Goal: Transaction & Acquisition: Purchase product/service

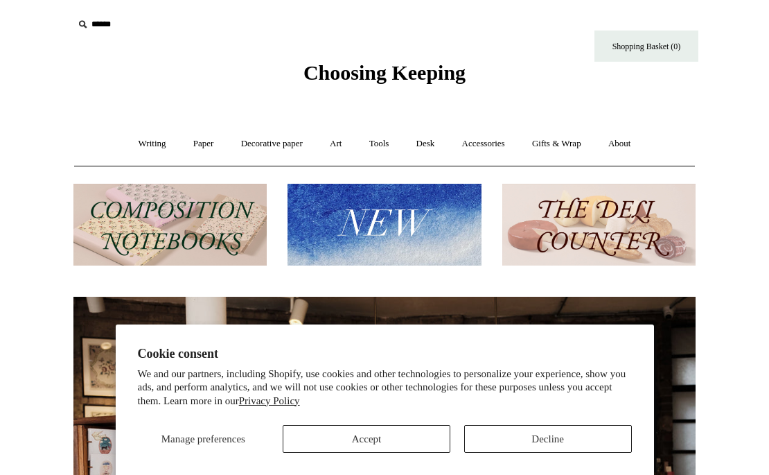
click at [96, 22] on input "text" at bounding box center [158, 25] width 170 height 26
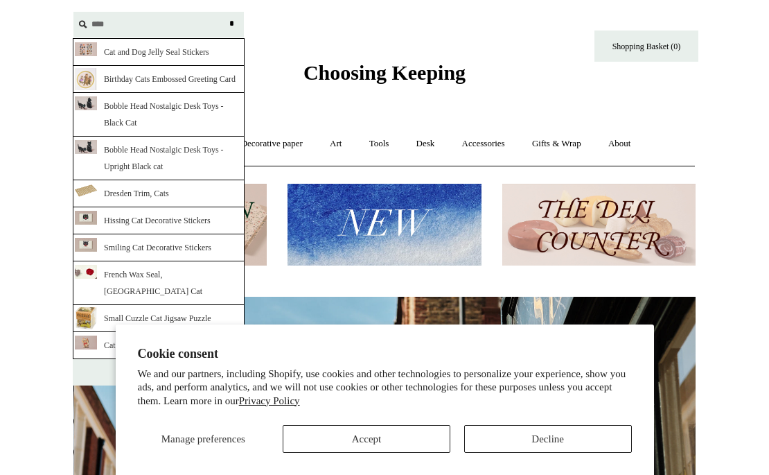
scroll to position [0, 622]
type input "****"
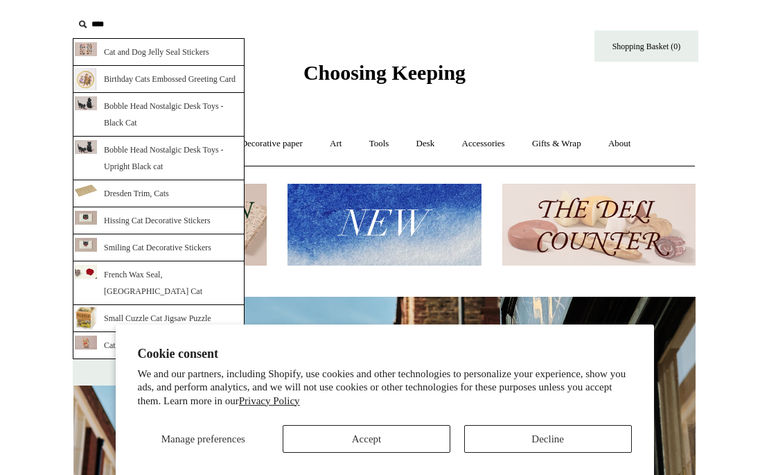
click at [233, 21] on input "*" at bounding box center [231, 24] width 14 height 24
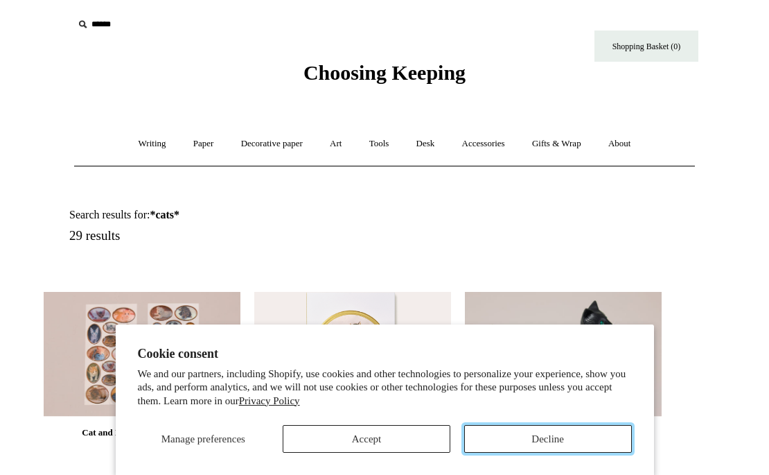
click at [513, 437] on button "Decline" at bounding box center [548, 439] width 168 height 28
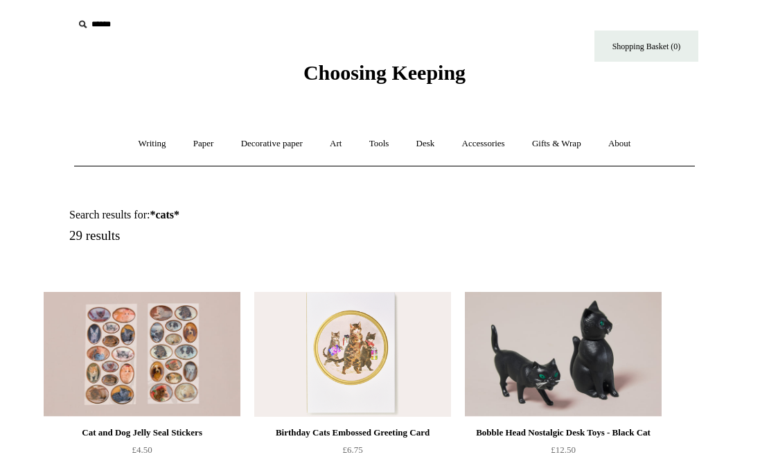
click at [105, 28] on input "text" at bounding box center [158, 25] width 170 height 26
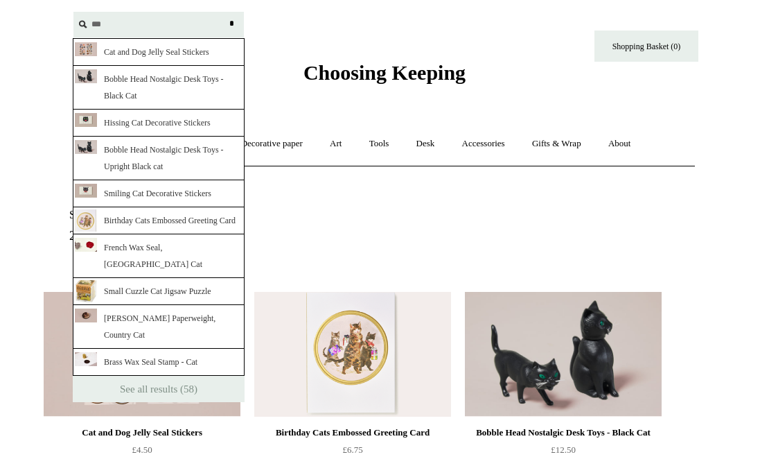
type input "***"
click at [224, 12] on input "*" at bounding box center [231, 24] width 14 height 24
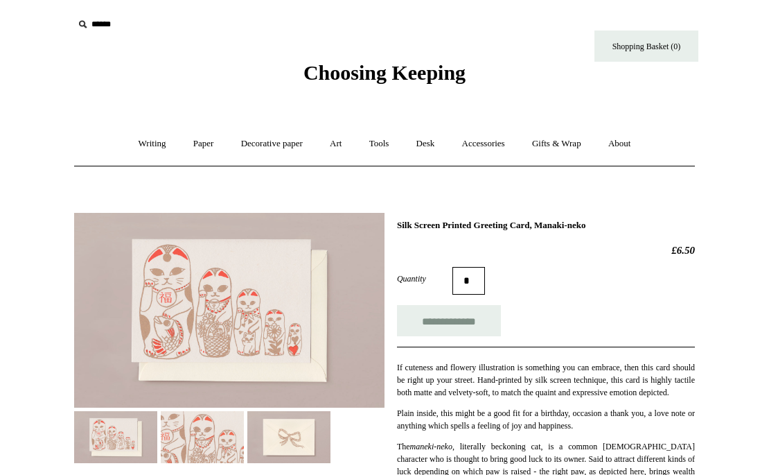
click at [209, 443] on img at bounding box center [202, 437] width 83 height 52
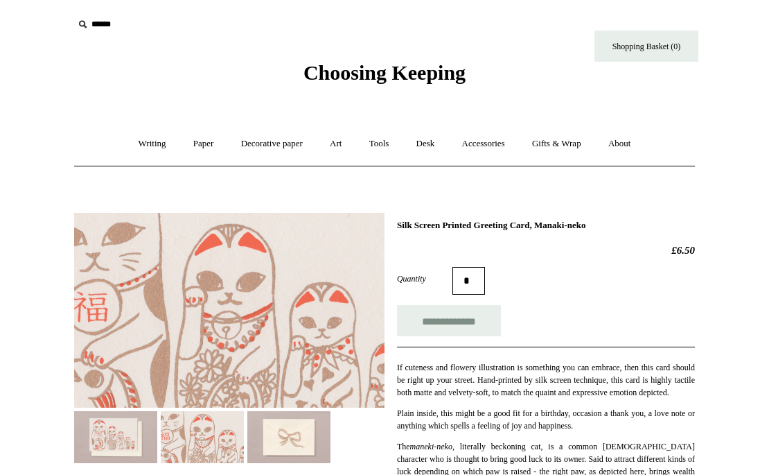
click at [294, 426] on img at bounding box center [288, 437] width 83 height 52
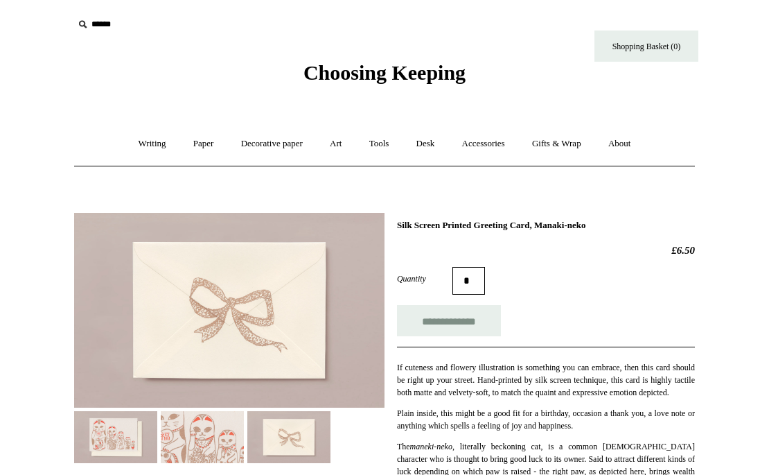
click at [119, 422] on img at bounding box center [115, 437] width 83 height 52
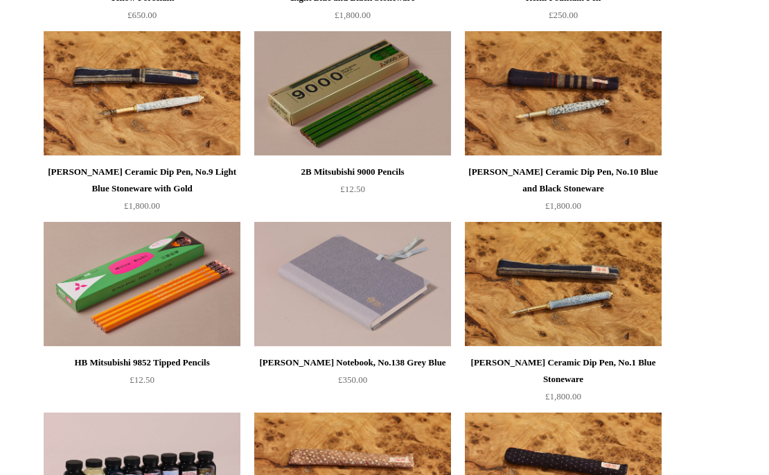
scroll to position [2776, 0]
